Goal: Information Seeking & Learning: Learn about a topic

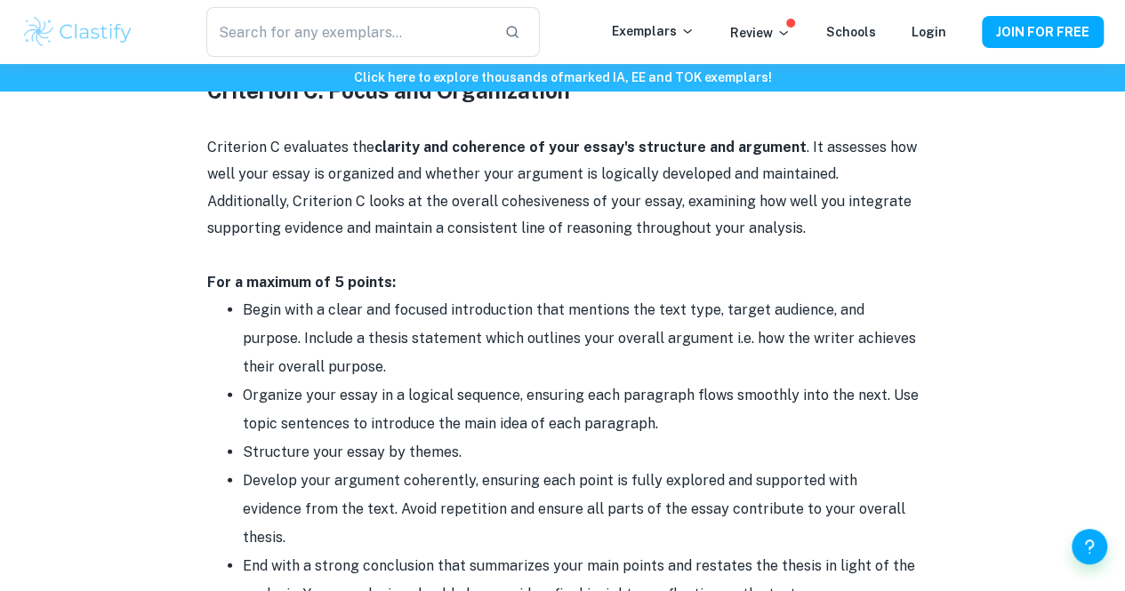
scroll to position [2251, 0]
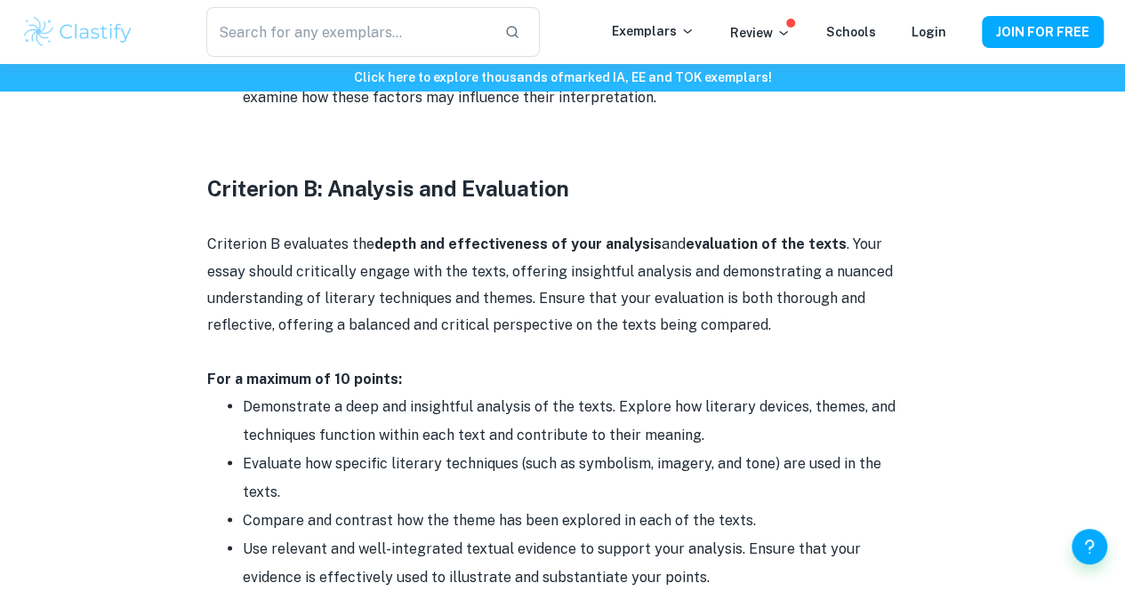
scroll to position [1520, 0]
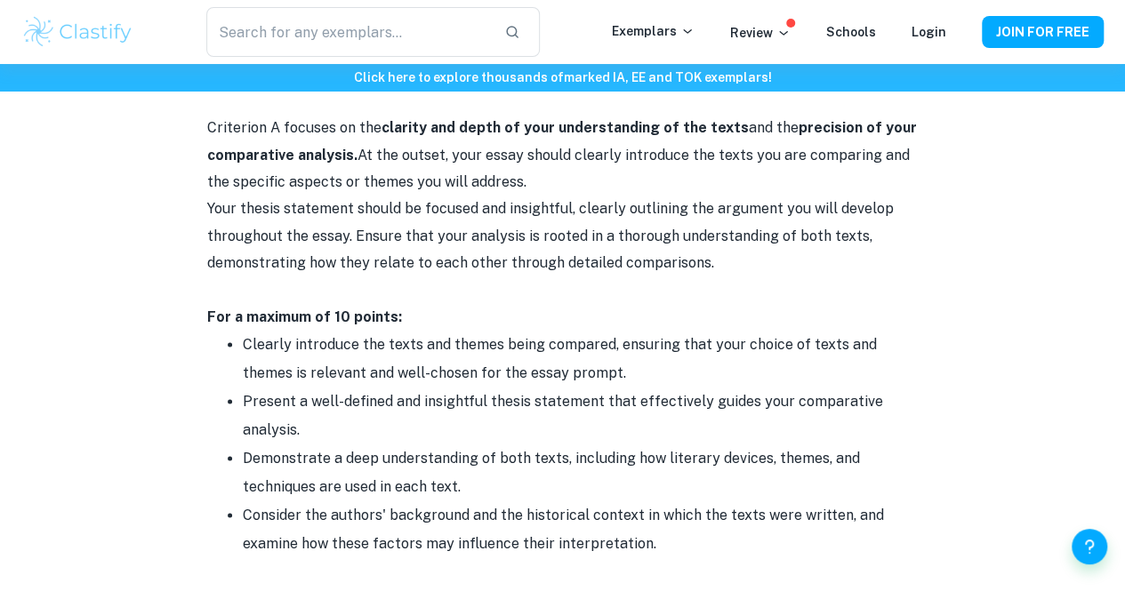
scroll to position [1079, 0]
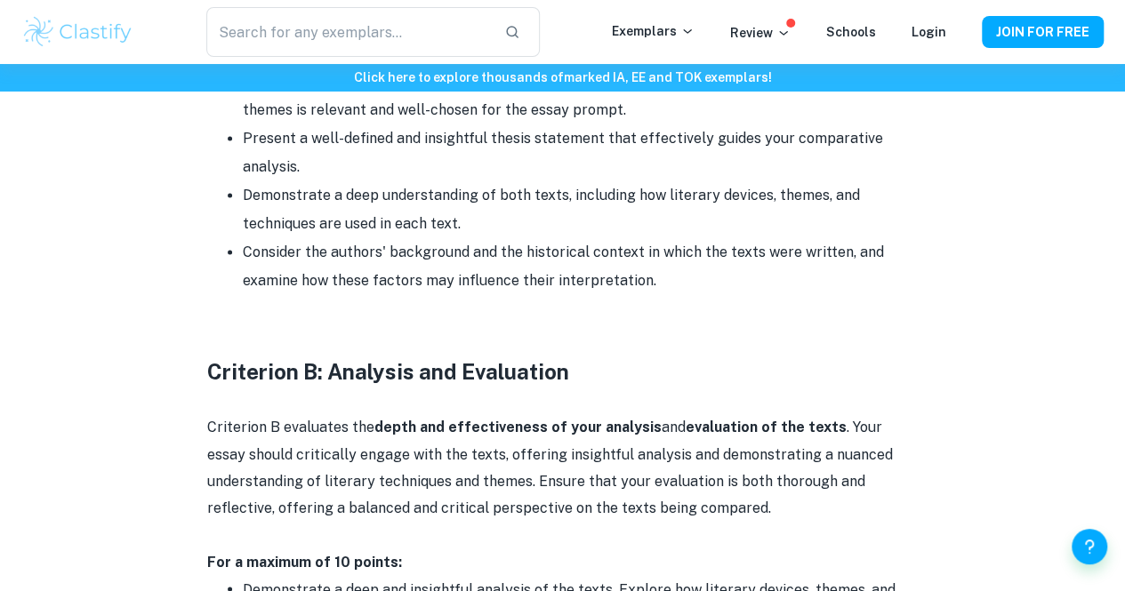
scroll to position [1337, 0]
